Goal: Task Accomplishment & Management: Use online tool/utility

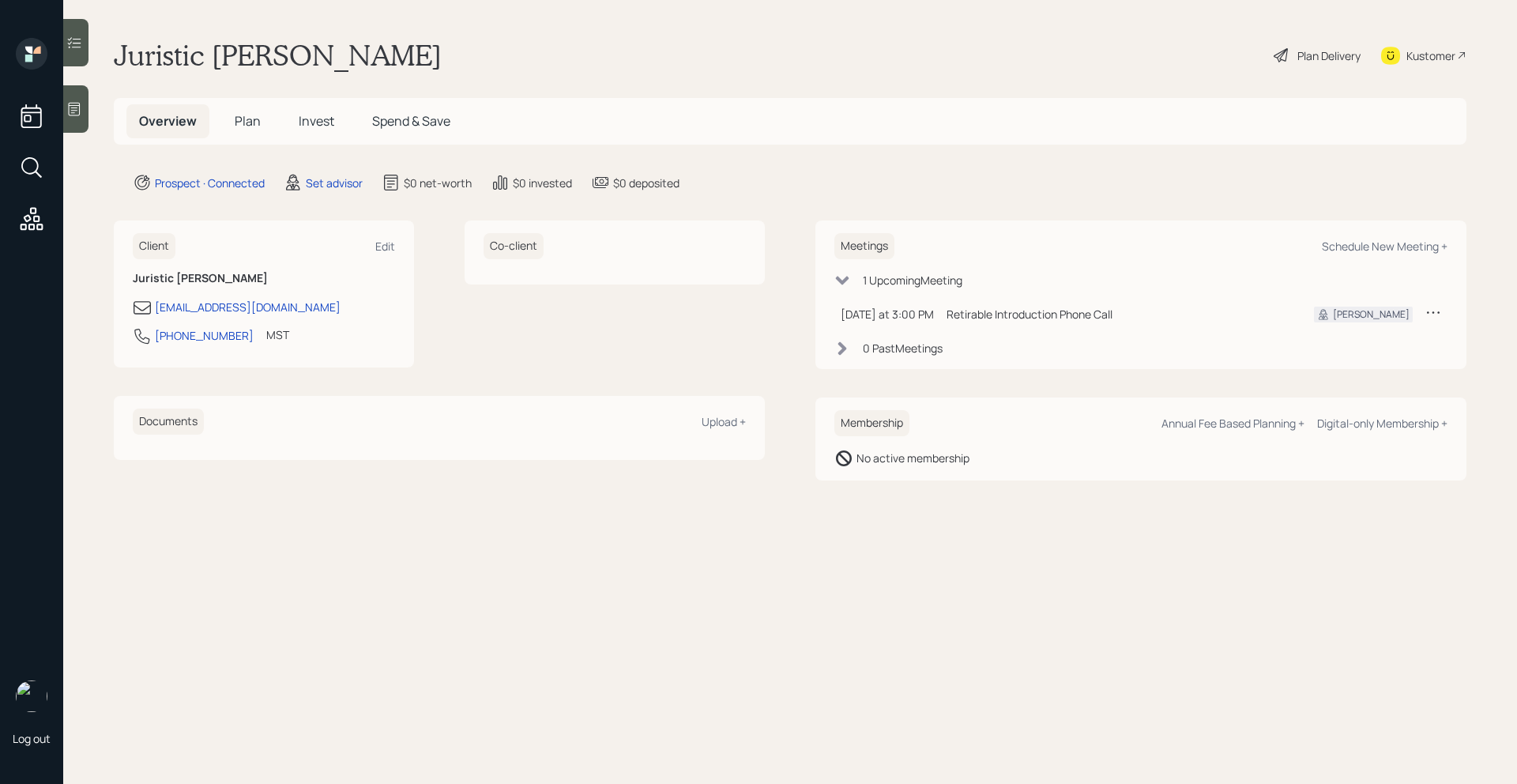
click at [76, 108] on icon at bounding box center [74, 108] width 16 height 16
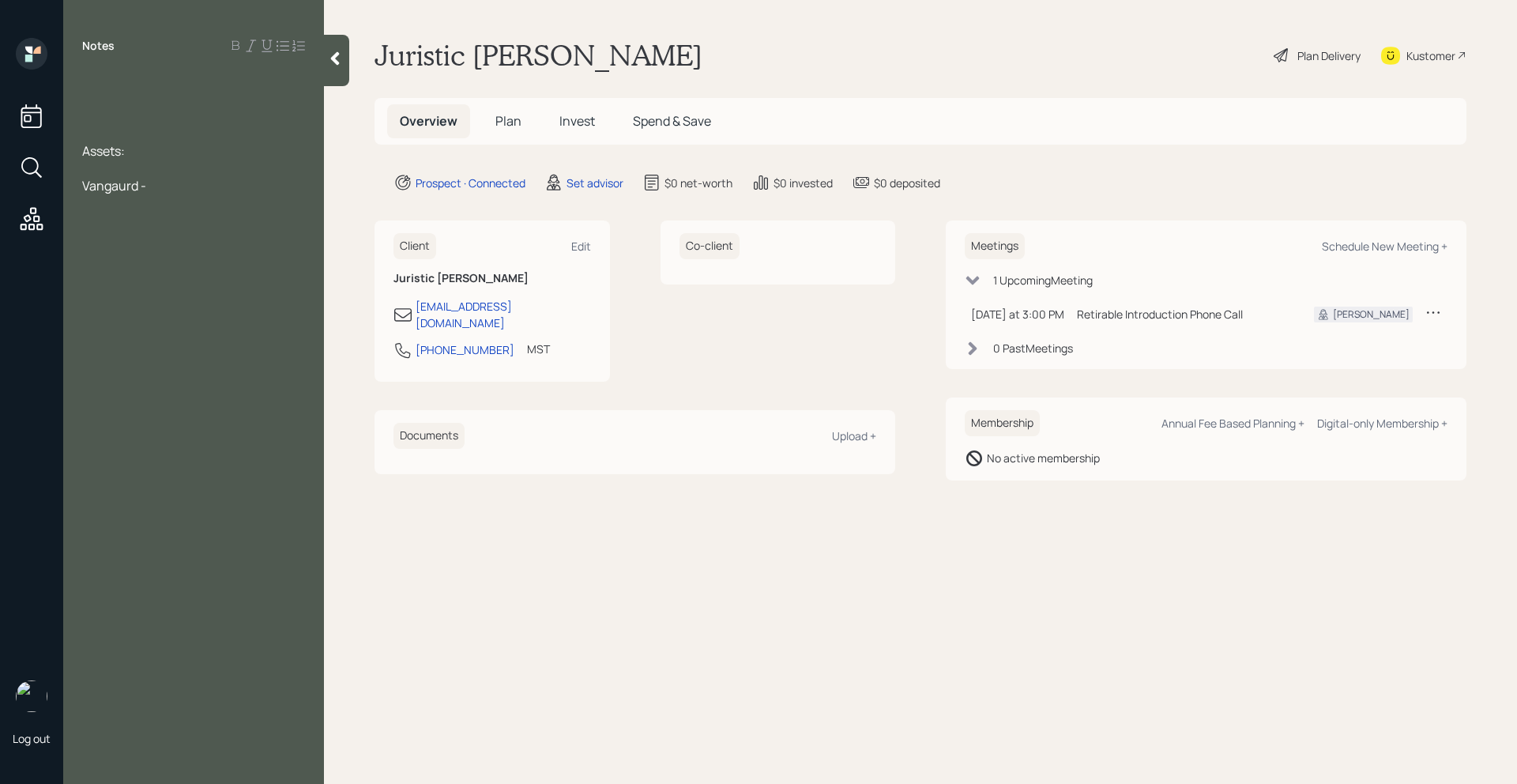
click at [139, 174] on div at bounding box center [194, 168] width 223 height 17
click at [126, 187] on span "Vangaurd -" at bounding box center [114, 186] width 64 height 17
click at [145, 184] on span "Vanguard -" at bounding box center [114, 186] width 64 height 17
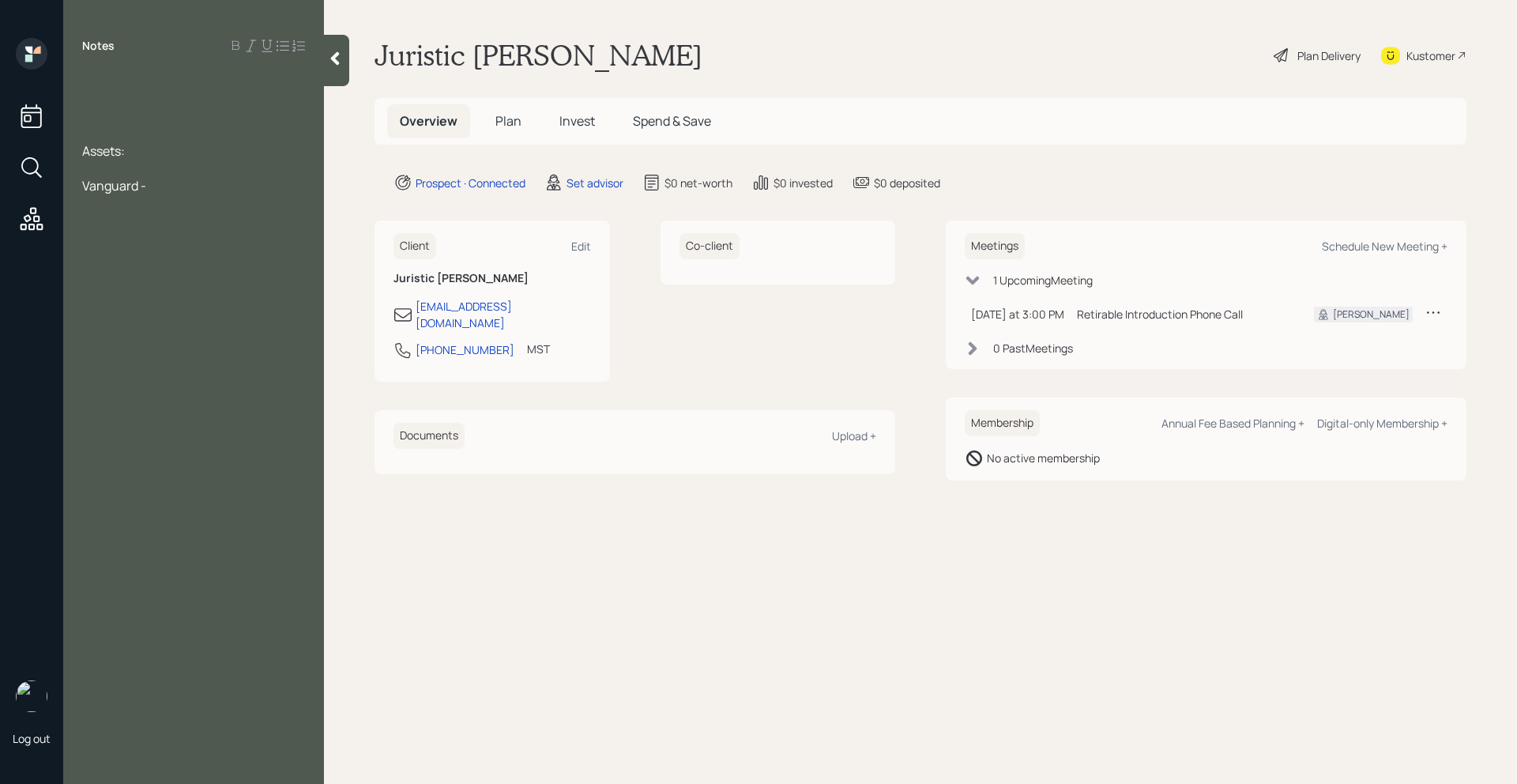
click at [153, 184] on div "Vanguard -" at bounding box center [194, 186] width 223 height 17
click at [115, 77] on div at bounding box center [194, 81] width 223 height 17
click at [340, 71] on div at bounding box center [336, 60] width 25 height 51
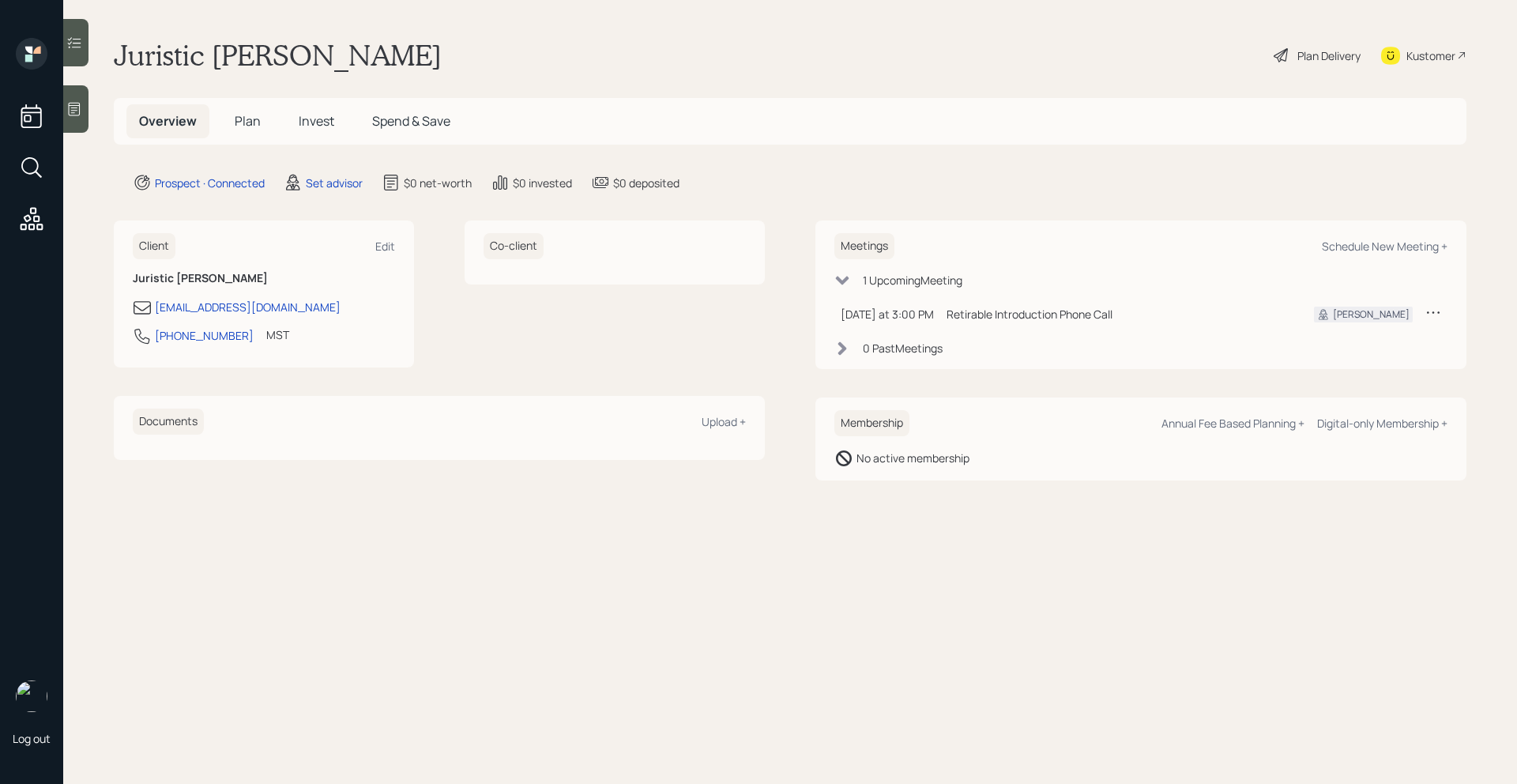
click at [1422, 67] on div "Kustomer" at bounding box center [1424, 55] width 85 height 35
click at [1341, 239] on div "Schedule New Meeting +" at bounding box center [1385, 246] width 126 height 15
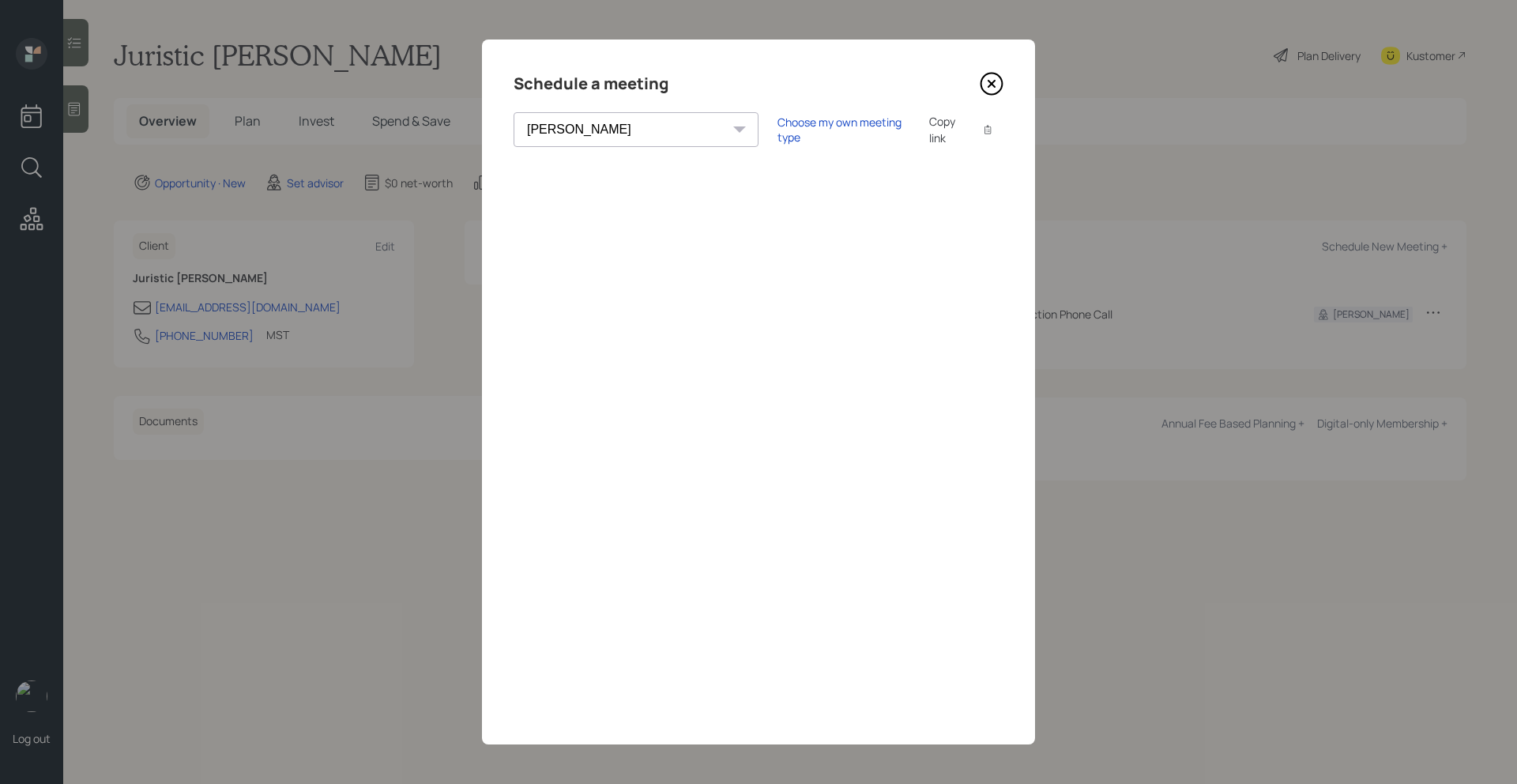
click at [626, 128] on div "Theresa Spinello Matthew Burke Xavier Ross Eitan Bar-David Ian Yamey Trevor Nel…" at bounding box center [636, 129] width 245 height 35
click at [610, 138] on select "Theresa Spinello Matthew Burke Xavier Ross Eitan Bar-David Ian Yamey Trevor Nel…" at bounding box center [636, 129] width 245 height 35
click at [514, 112] on select "Theresa Spinello Matthew Burke Xavier Ross Eitan Bar-David Ian Yamey Trevor Nel…" at bounding box center [636, 129] width 245 height 35
click at [621, 131] on select "Theresa Spinello Matthew Burke Xavier Ross Eitan Bar-David Ian Yamey Trevor Nel…" at bounding box center [636, 129] width 245 height 35
select select "205a2f49-d305-4782-8e90-e36bafbe5565"
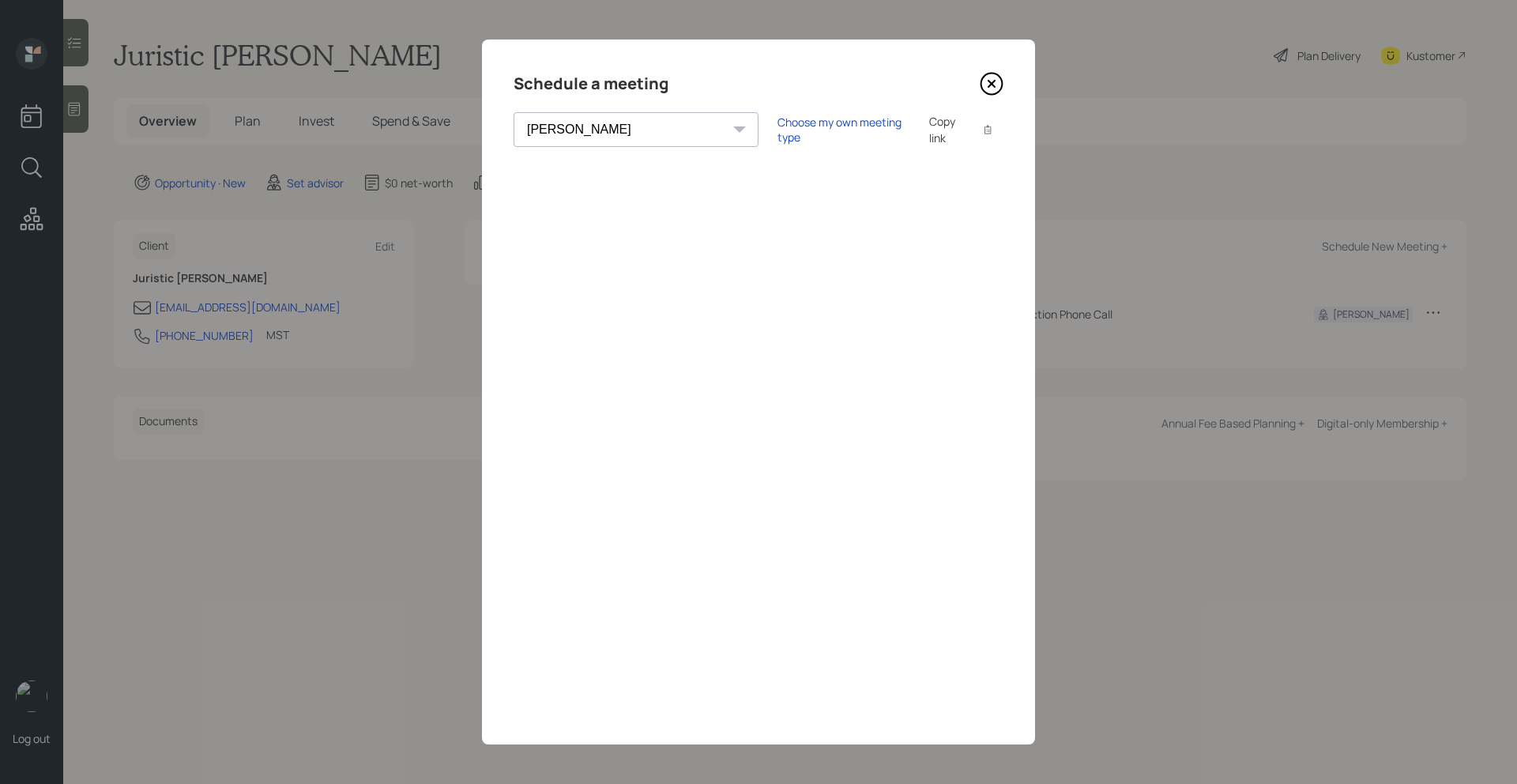
click at [514, 112] on select "Theresa Spinello Matthew Burke Xavier Ross Eitan Bar-David Ian Yamey Trevor Nel…" at bounding box center [636, 129] width 245 height 35
click at [778, 135] on div "Choose my own meeting type" at bounding box center [844, 129] width 133 height 30
drag, startPoint x: 1052, startPoint y: 100, endPoint x: 1028, endPoint y: 100, distance: 24.0
